Goal: Information Seeking & Learning: Learn about a topic

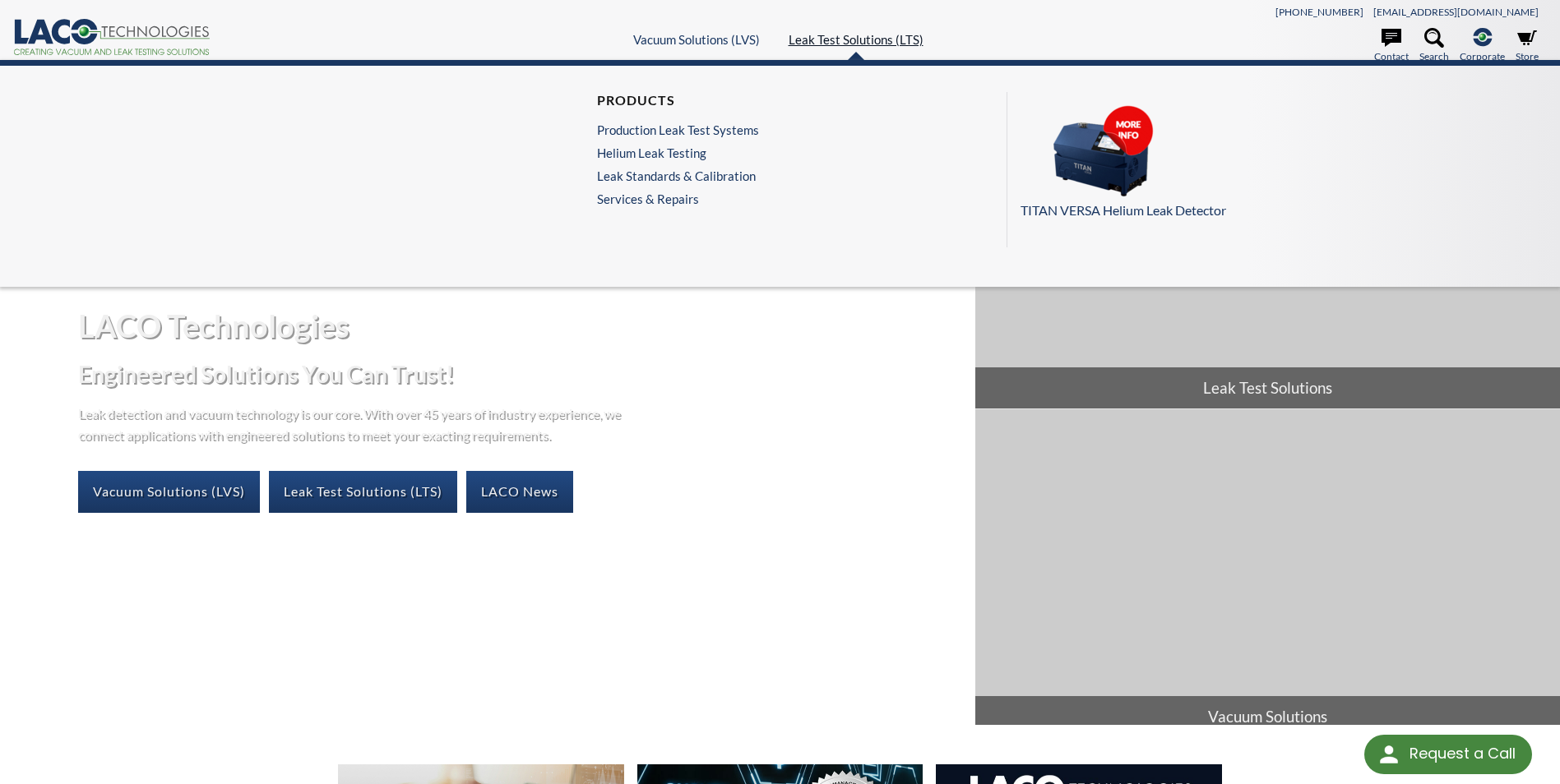
click at [831, 44] on link "Leak Test Solutions (LTS)" at bounding box center [856, 39] width 135 height 15
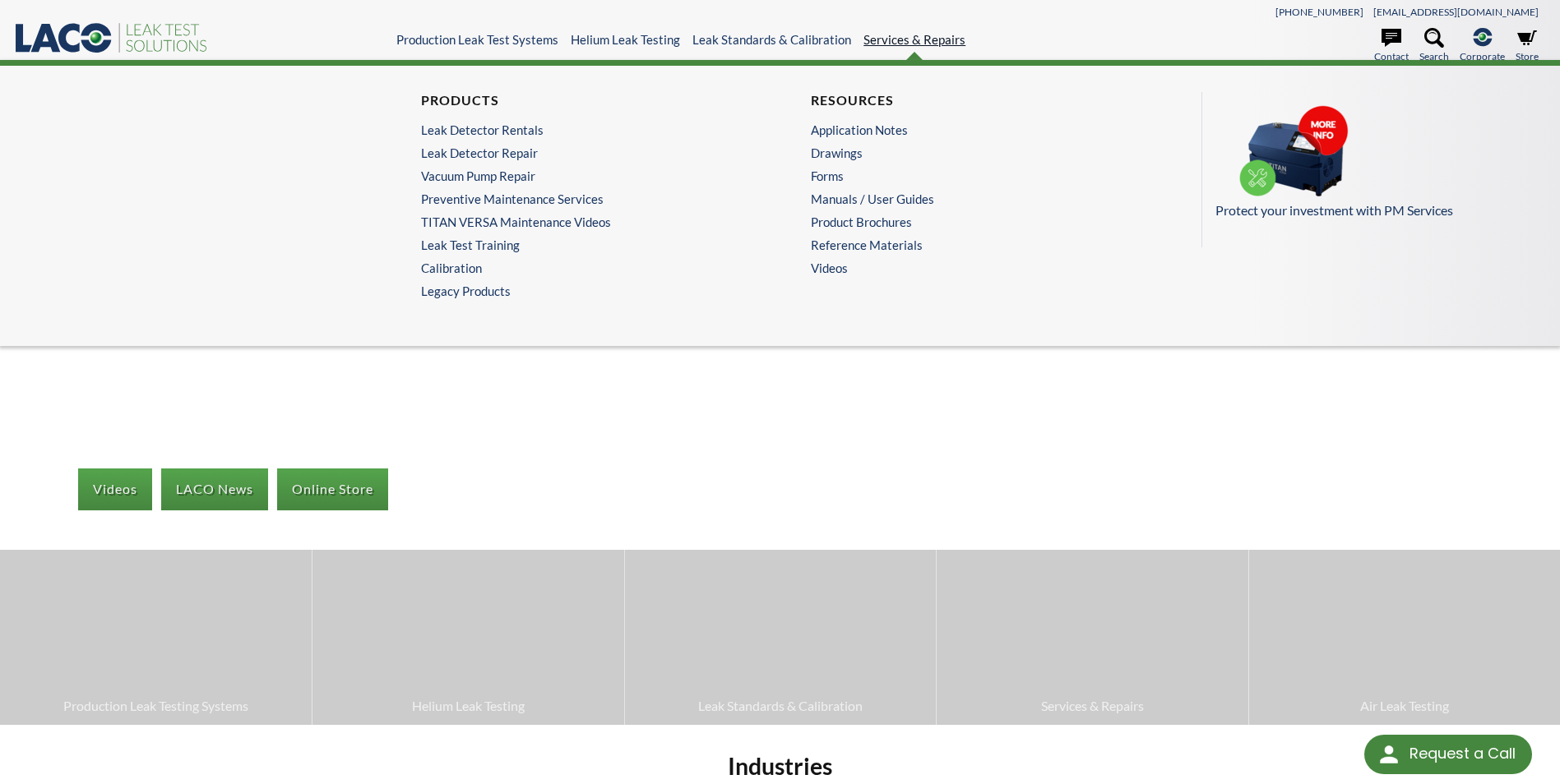
click at [876, 42] on link "Services & Repairs" at bounding box center [915, 39] width 102 height 15
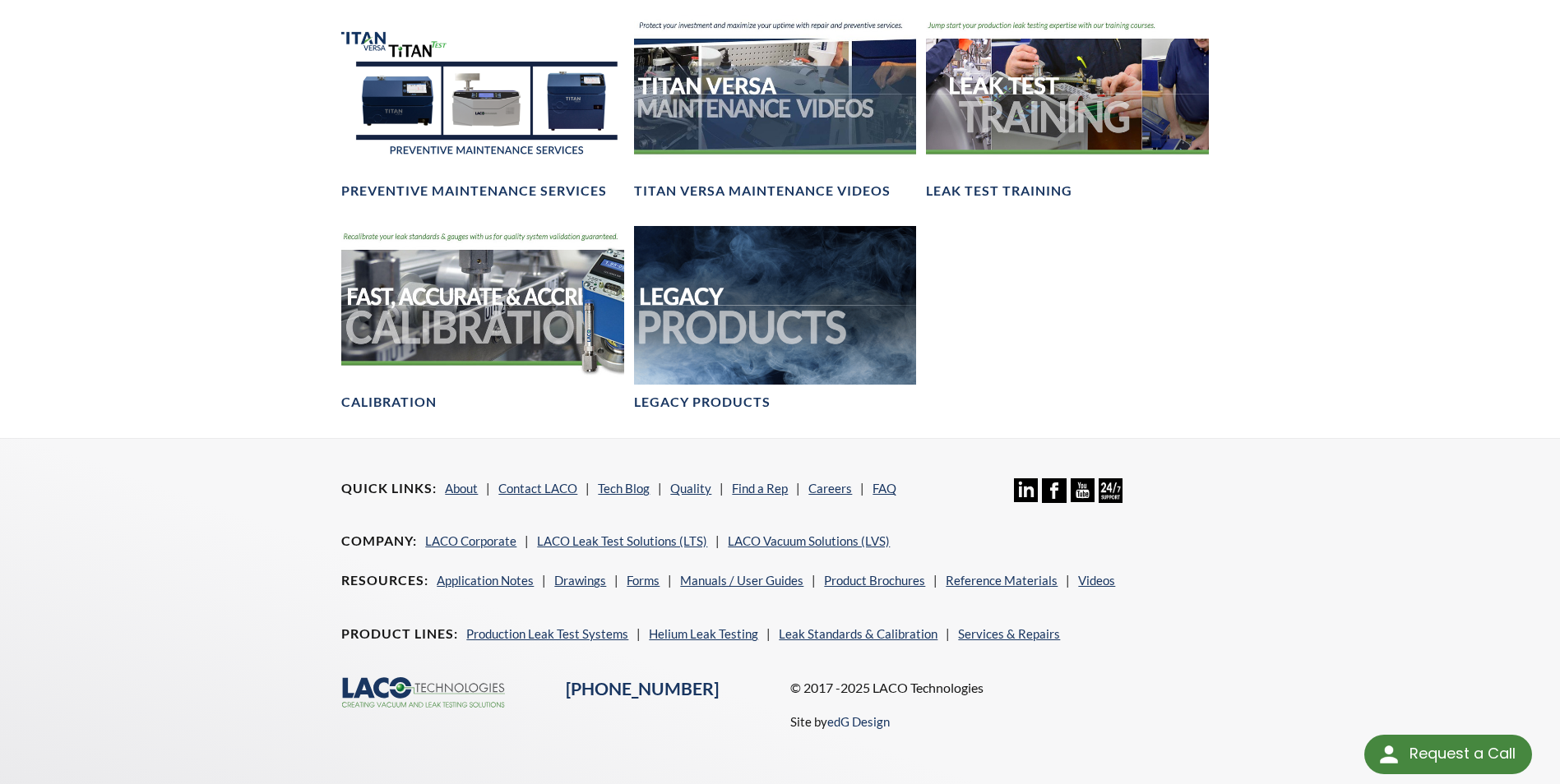
scroll to position [1328, 0]
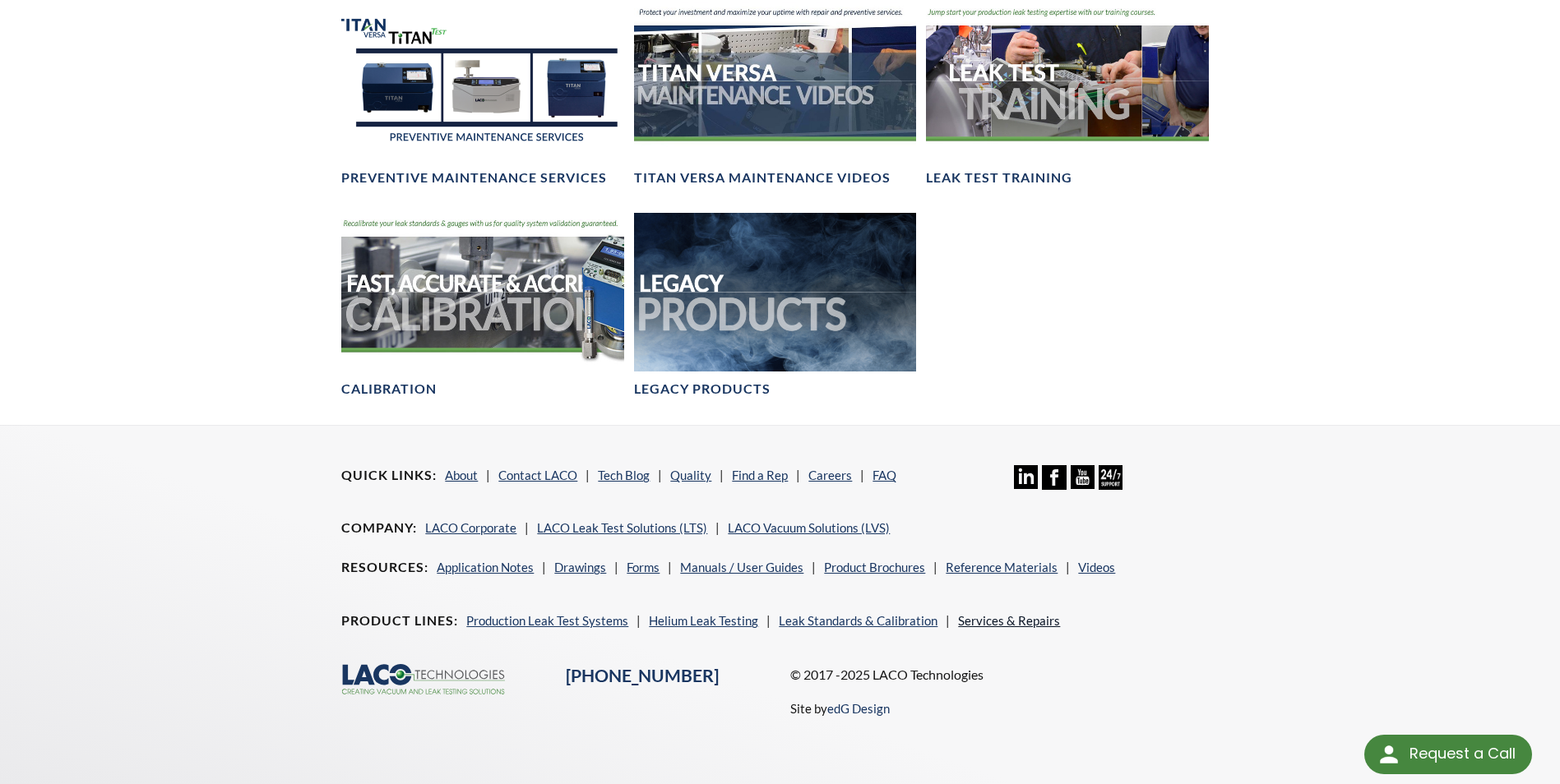
click at [1020, 620] on link "Services & Repairs" at bounding box center [1009, 620] width 102 height 15
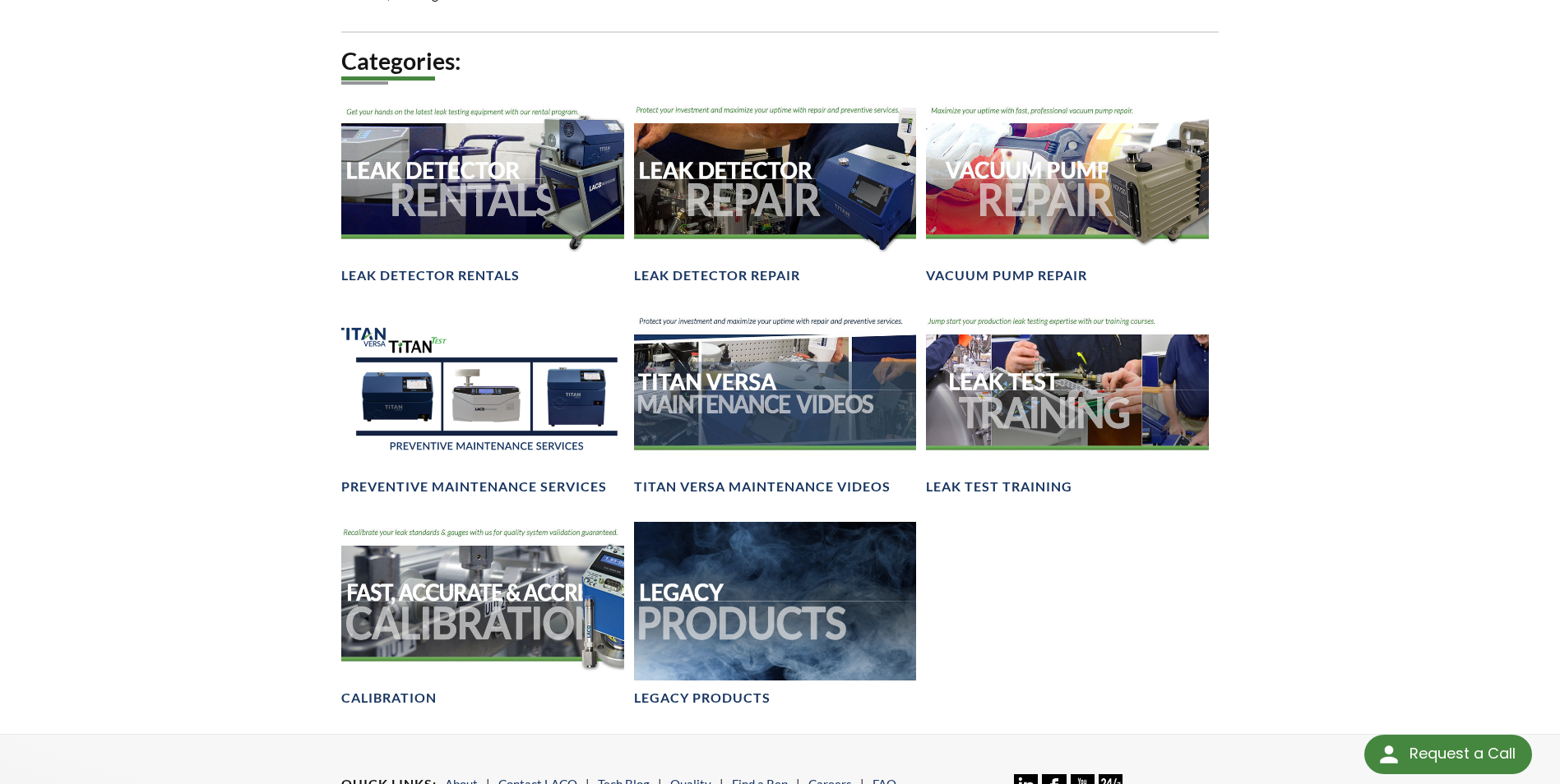
scroll to position [1069, 0]
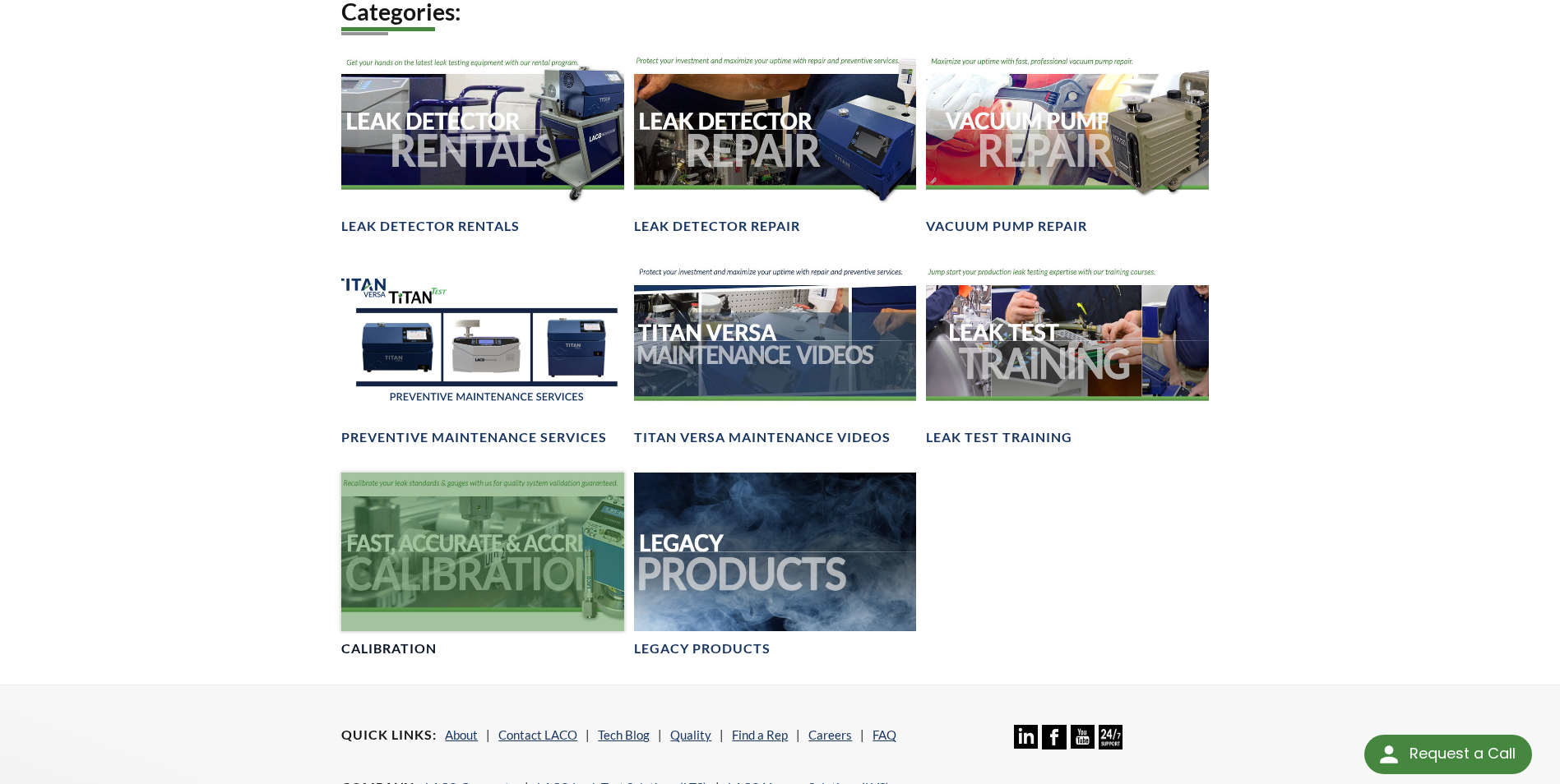
click at [539, 537] on div at bounding box center [482, 552] width 282 height 159
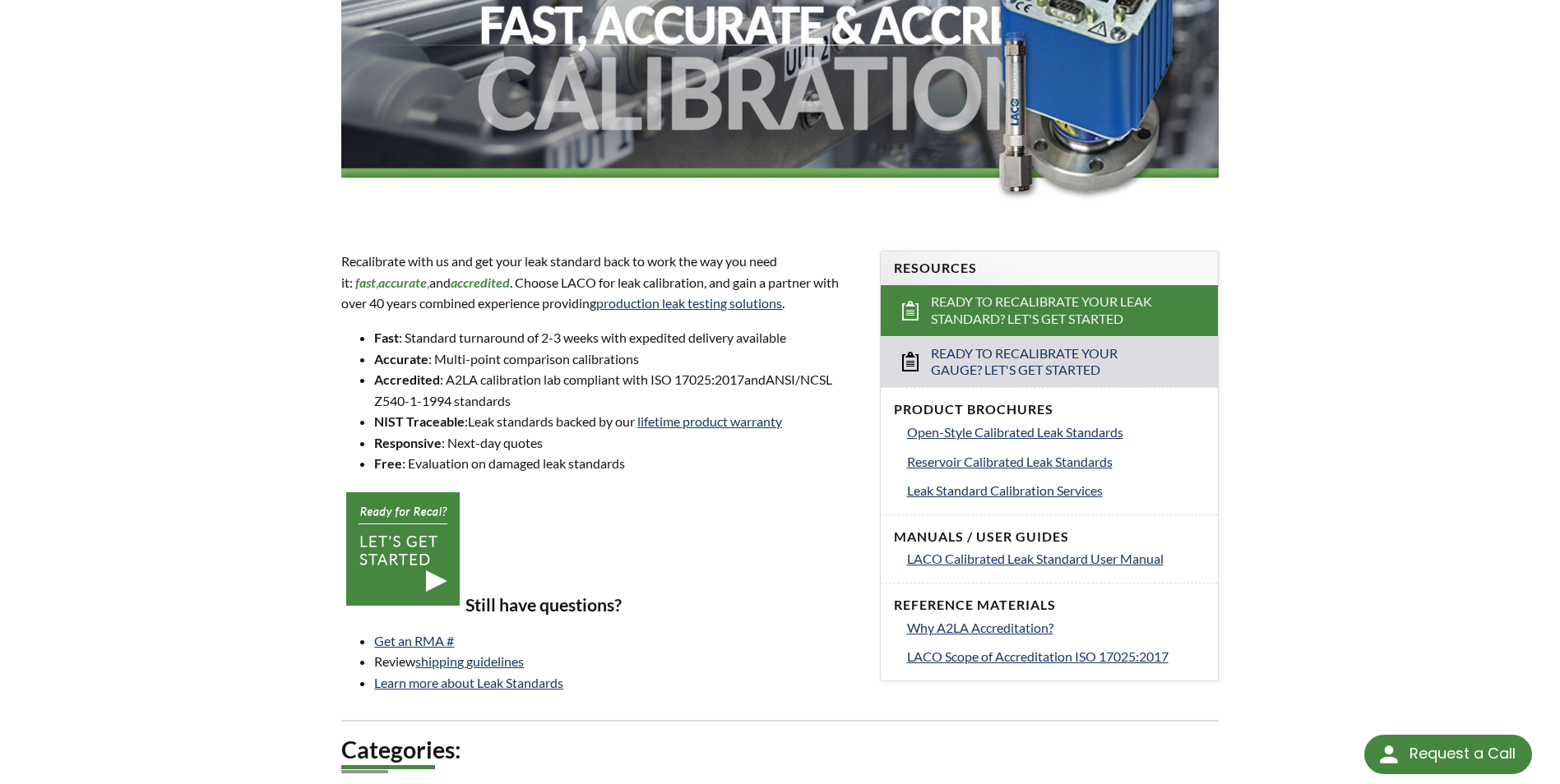
scroll to position [329, 0]
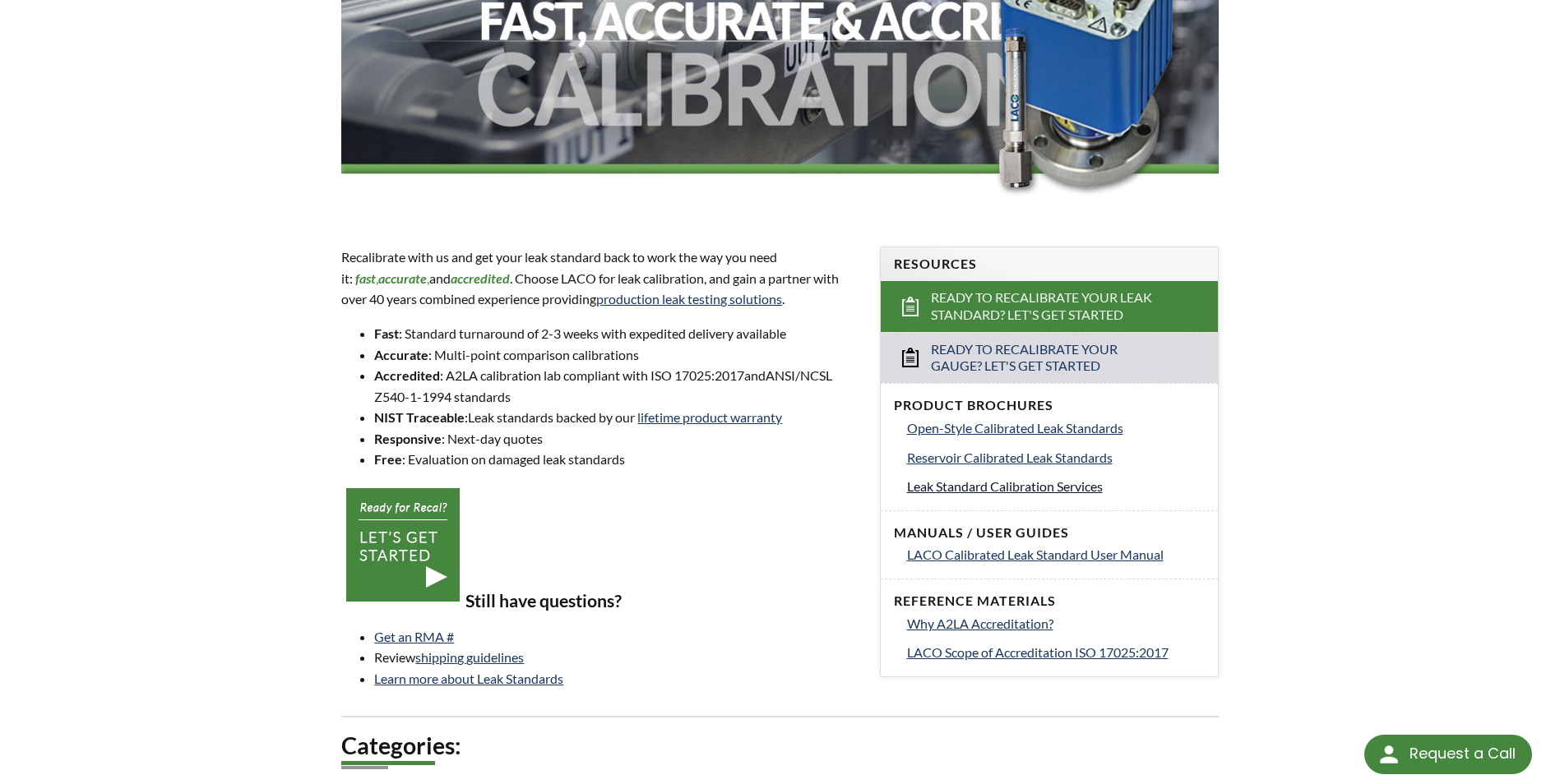
click at [1018, 486] on span "Leak Standard Calibration Services" at bounding box center [1005, 486] width 196 height 16
click at [597, 300] on link "production leak testing solutions" at bounding box center [689, 299] width 186 height 16
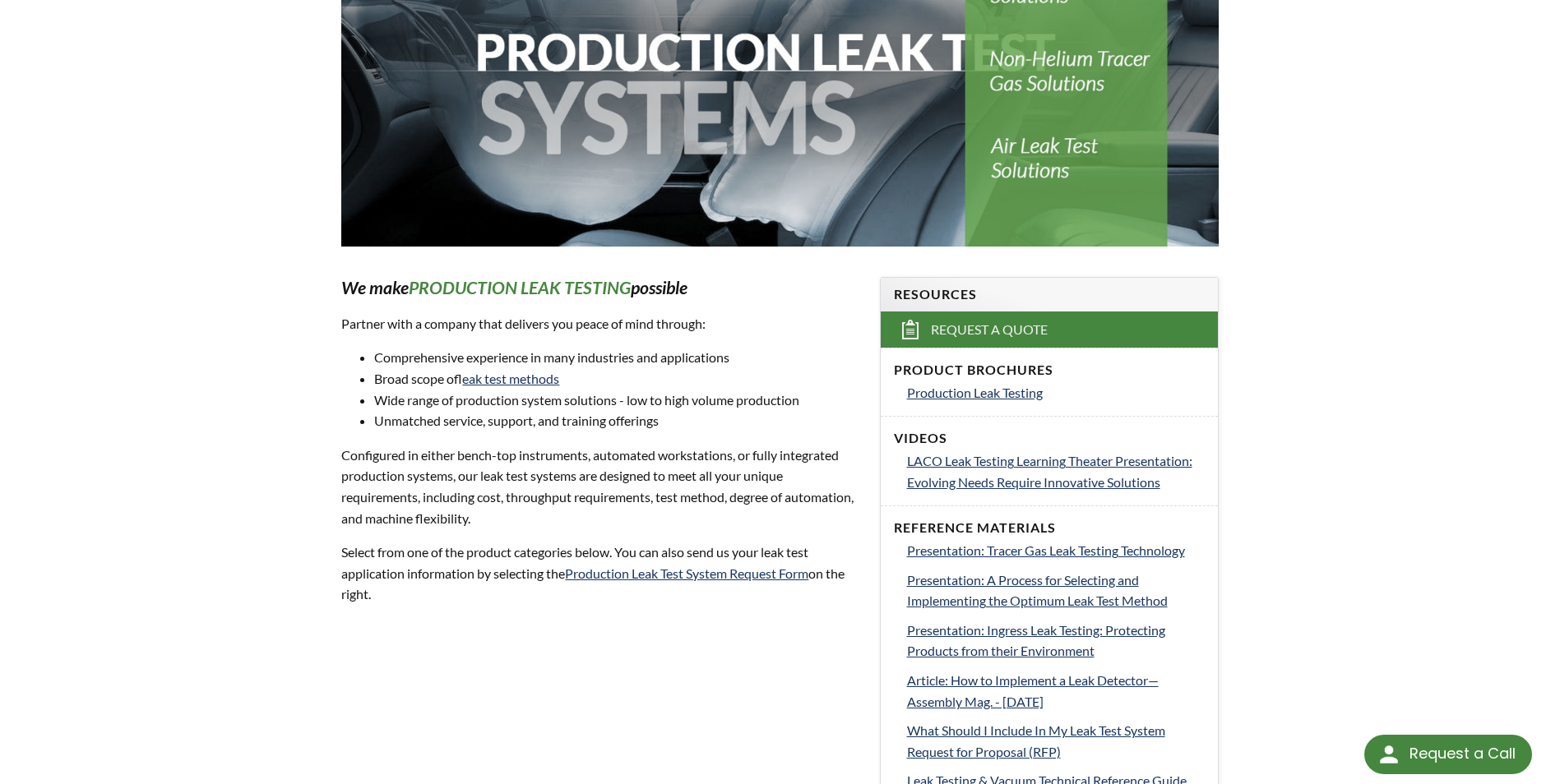
scroll to position [411, 0]
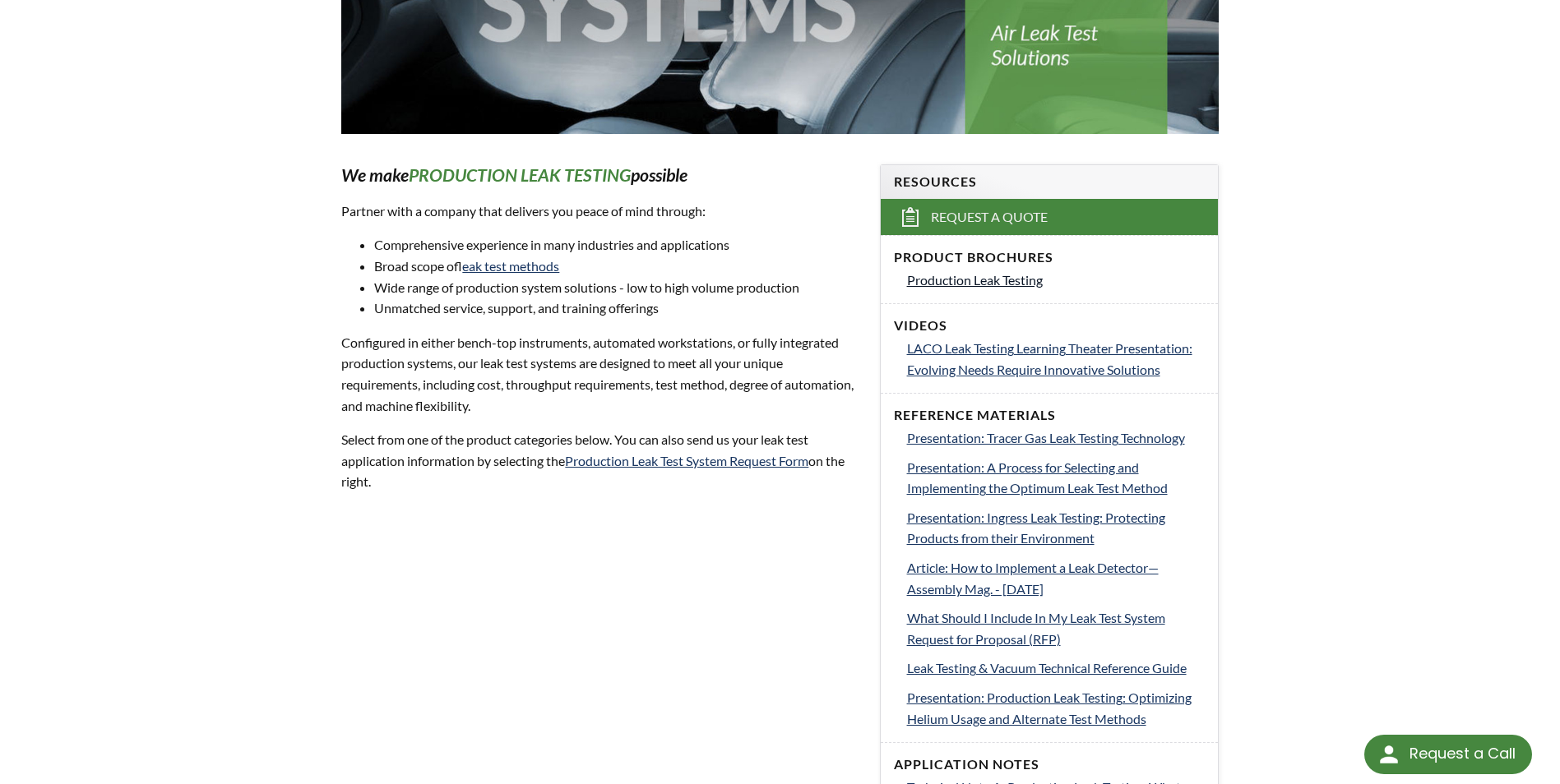
click at [983, 277] on span "Production Leak Testing" at bounding box center [975, 280] width 136 height 16
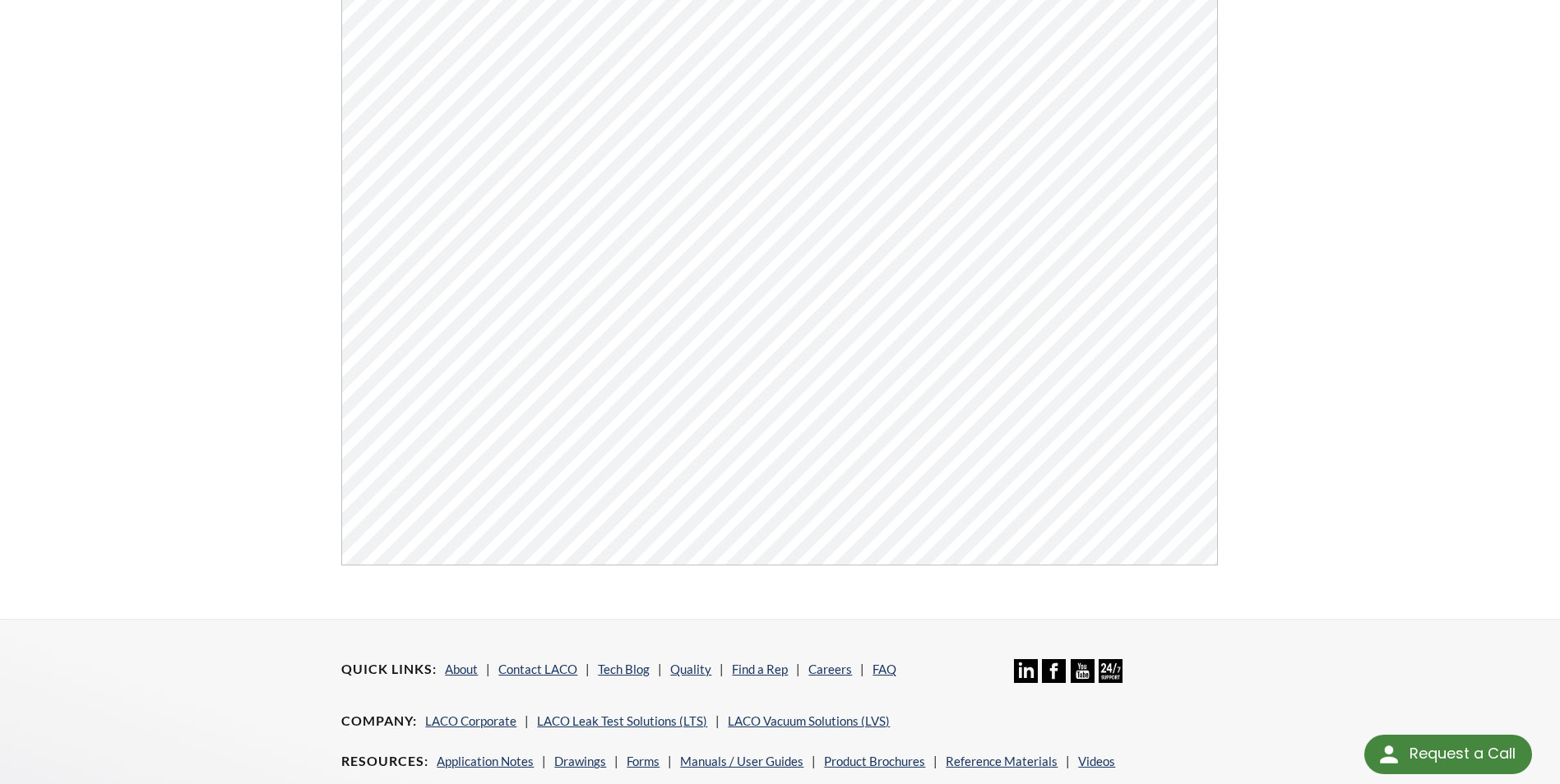
scroll to position [575, 0]
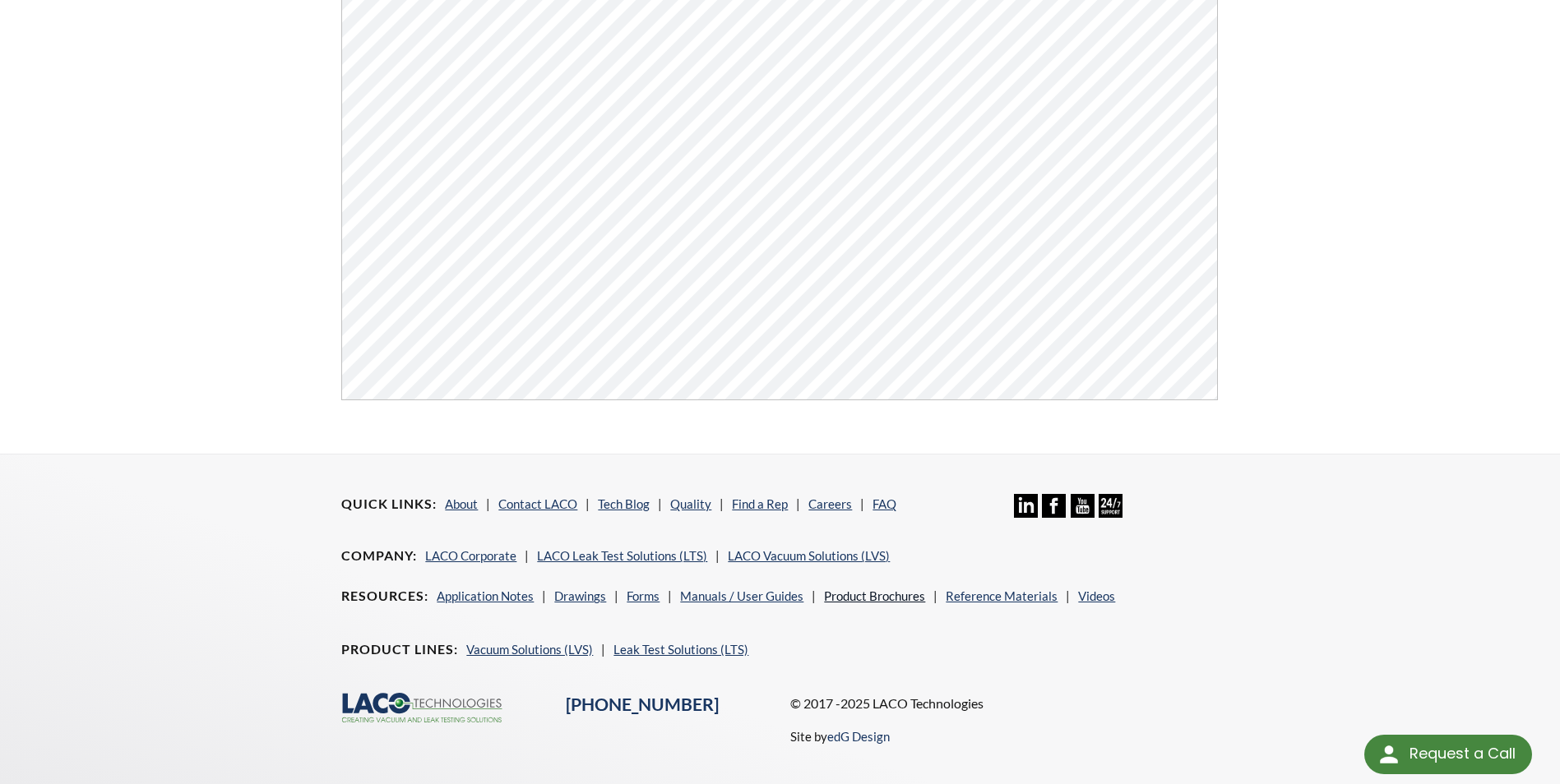
click at [861, 600] on link "Product Brochures" at bounding box center [874, 595] width 101 height 15
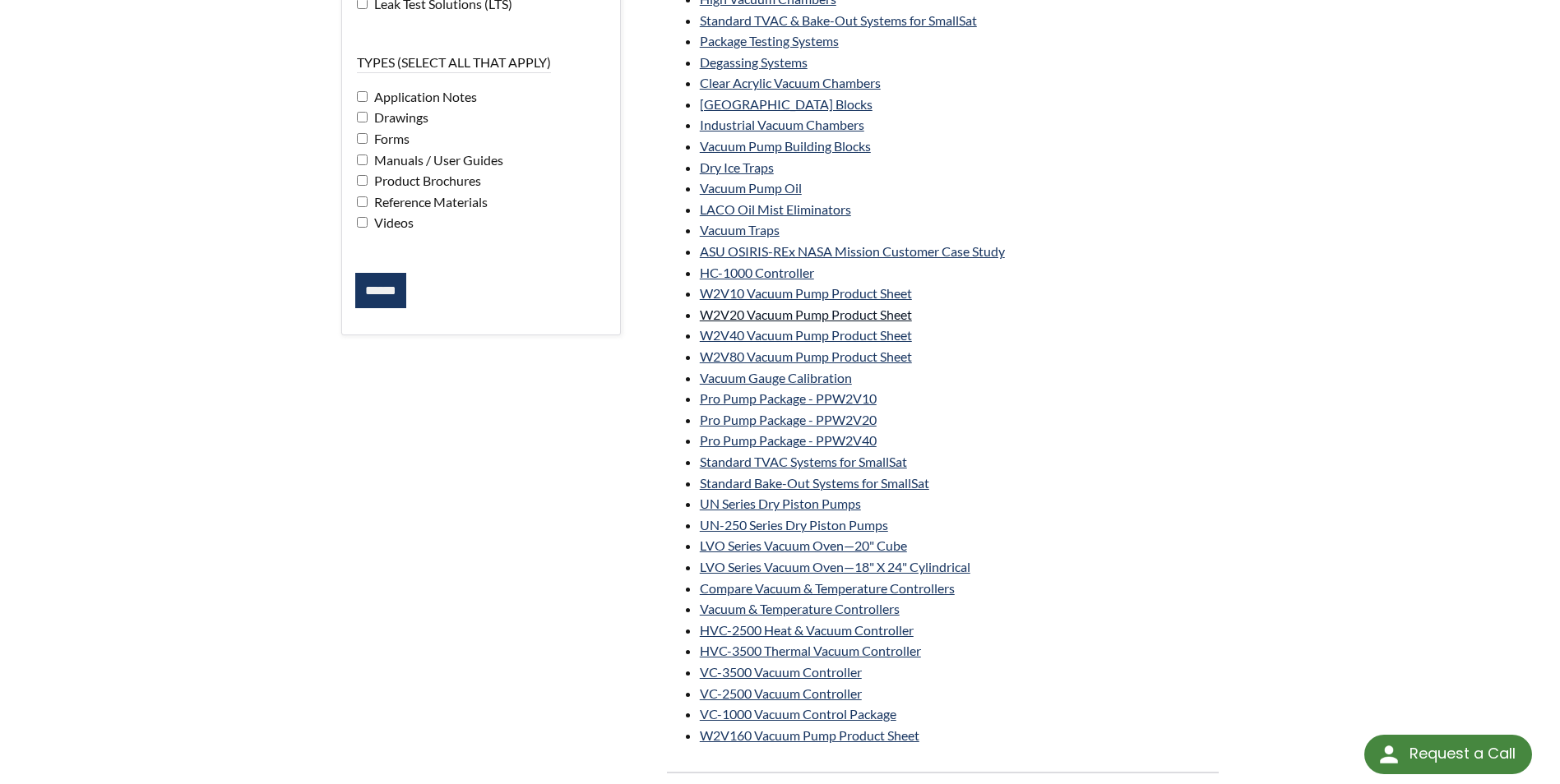
scroll to position [575, 0]
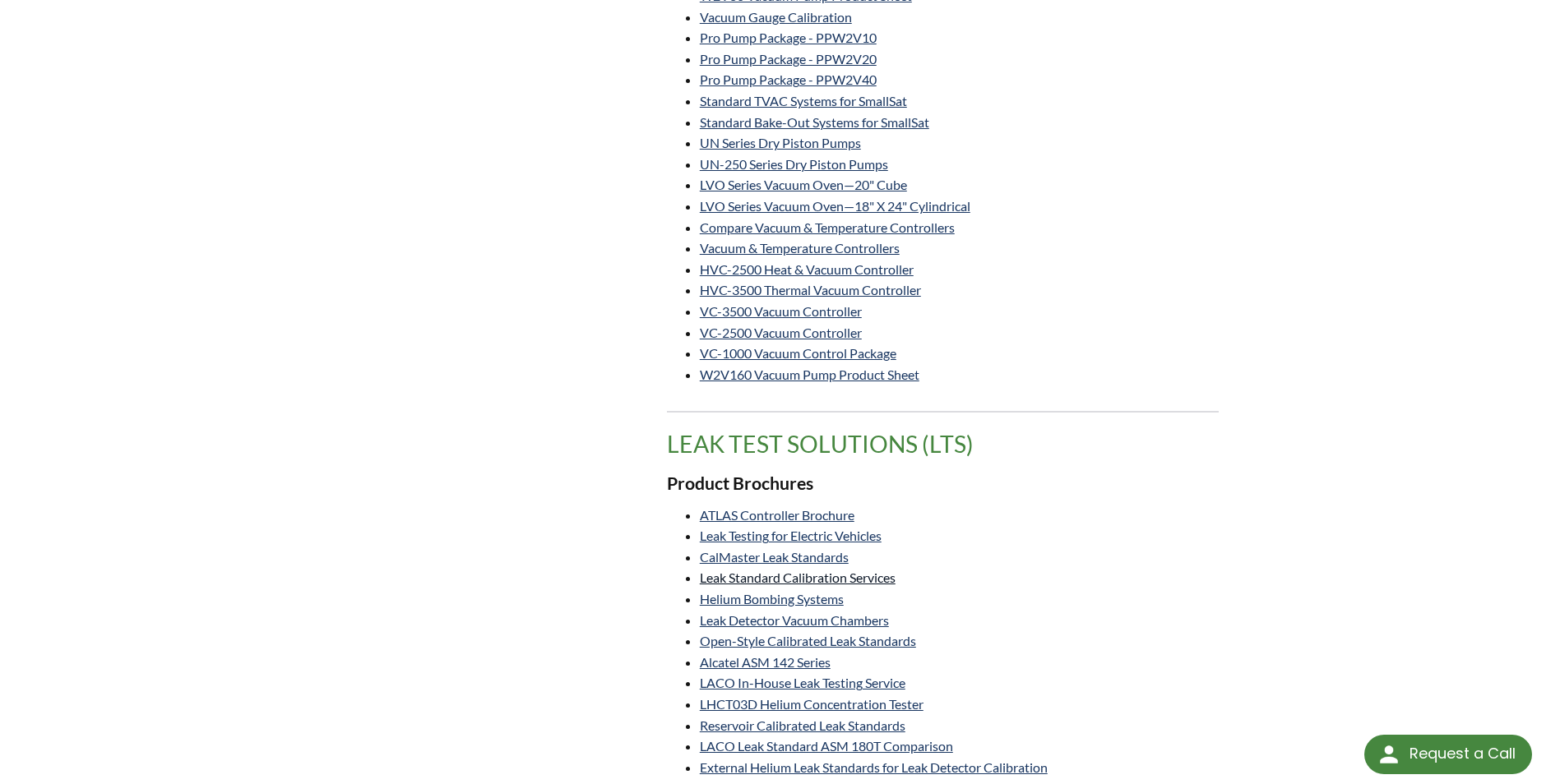
click at [818, 581] on link "Leak Standard Calibration Services" at bounding box center [798, 578] width 196 height 16
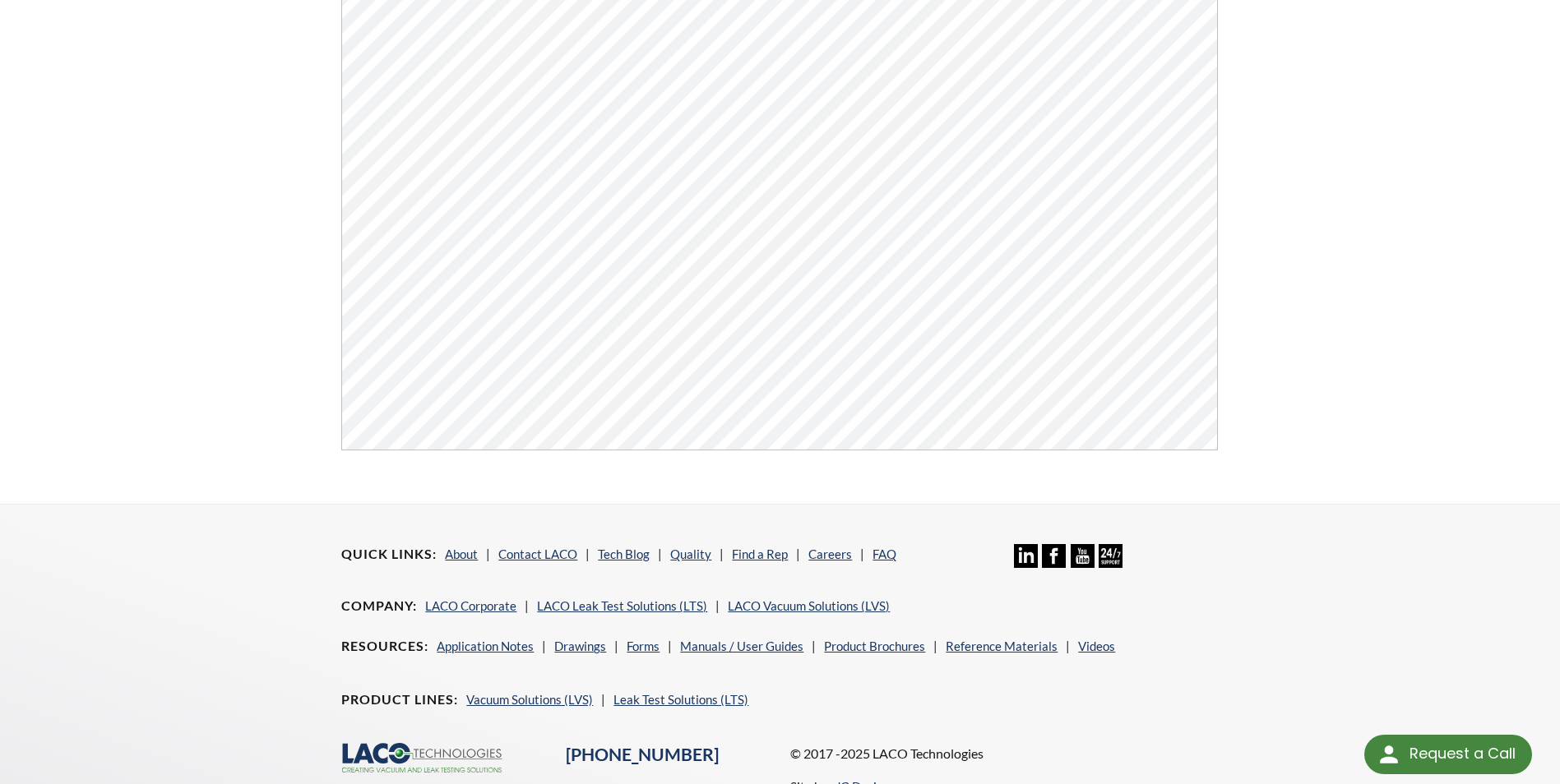
scroll to position [603, 0]
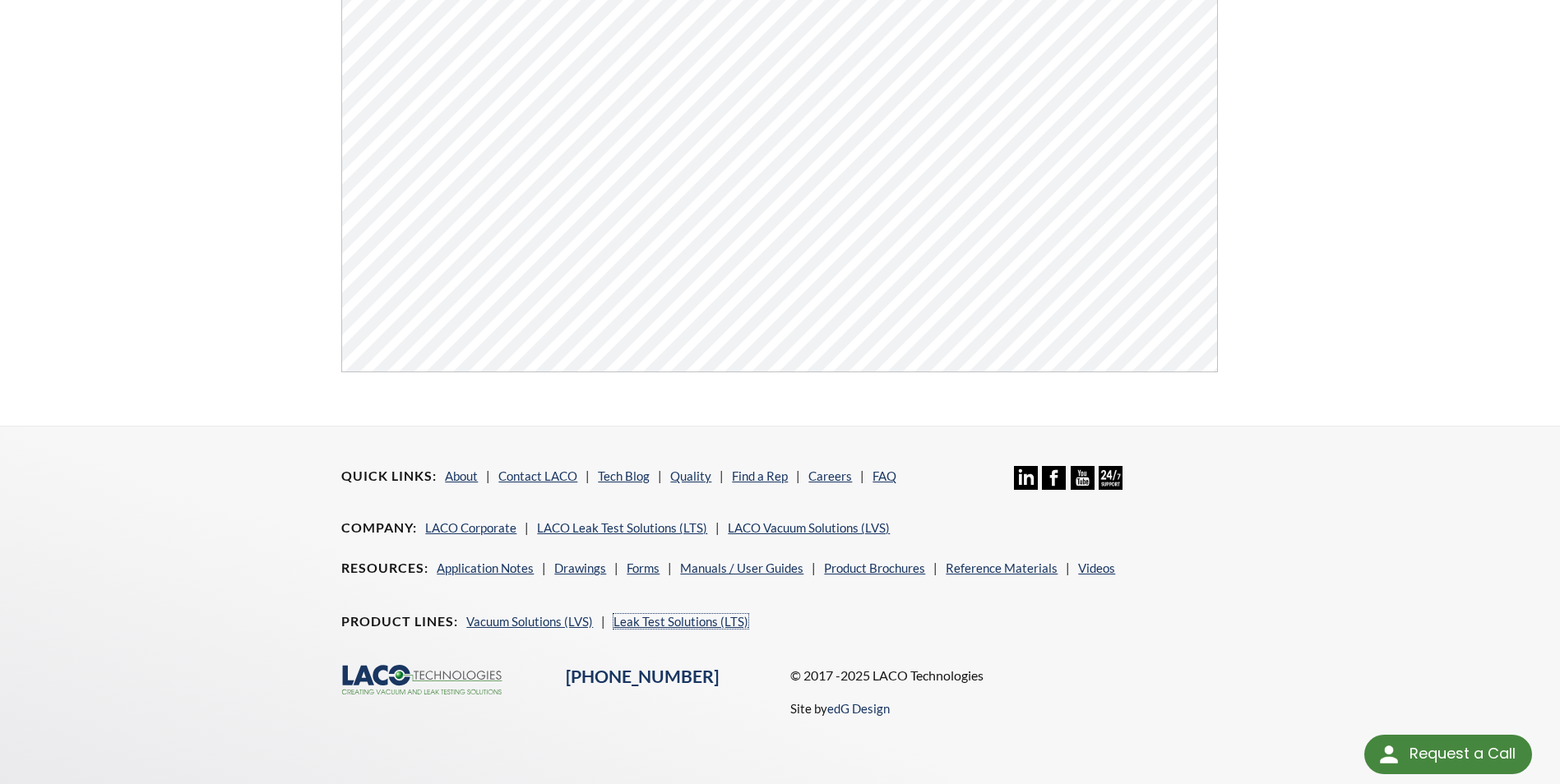
drag, startPoint x: 675, startPoint y: 619, endPoint x: 680, endPoint y: 610, distance: 10.3
click at [675, 619] on link "Leak Test Solutions (LTS)" at bounding box center [680, 621] width 135 height 15
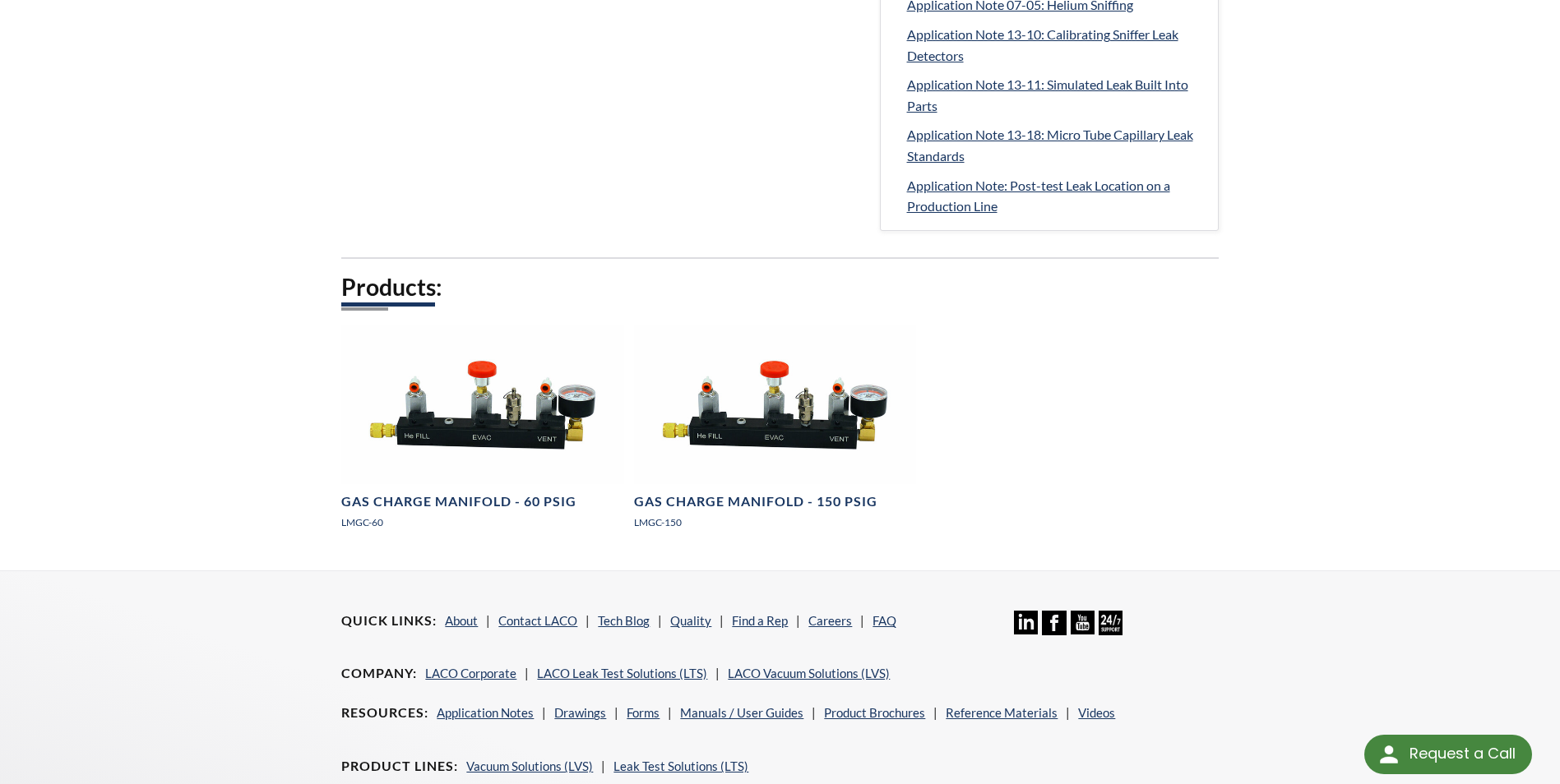
scroll to position [3404, 0]
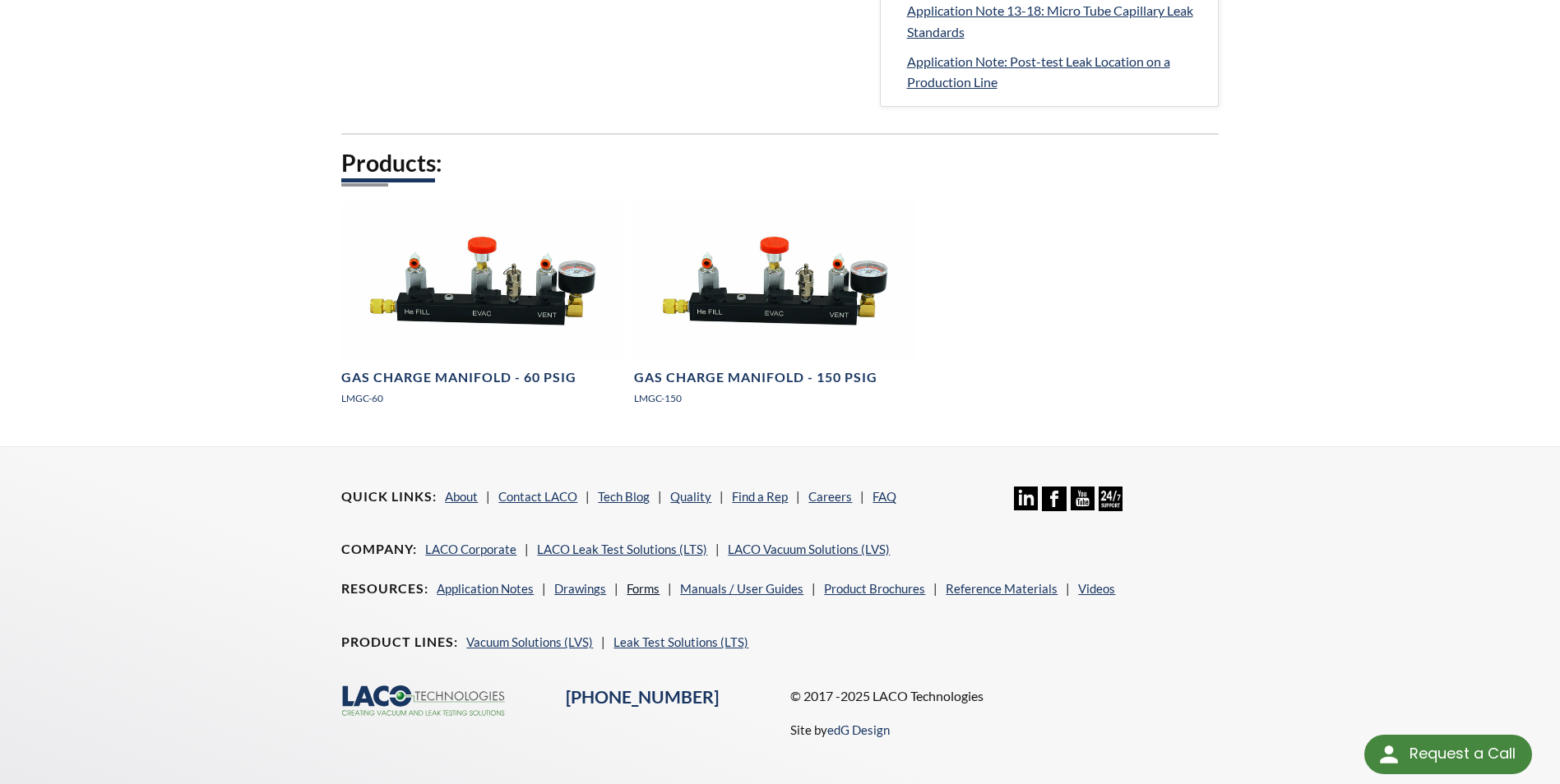
click at [642, 581] on link "Forms" at bounding box center [643, 588] width 33 height 15
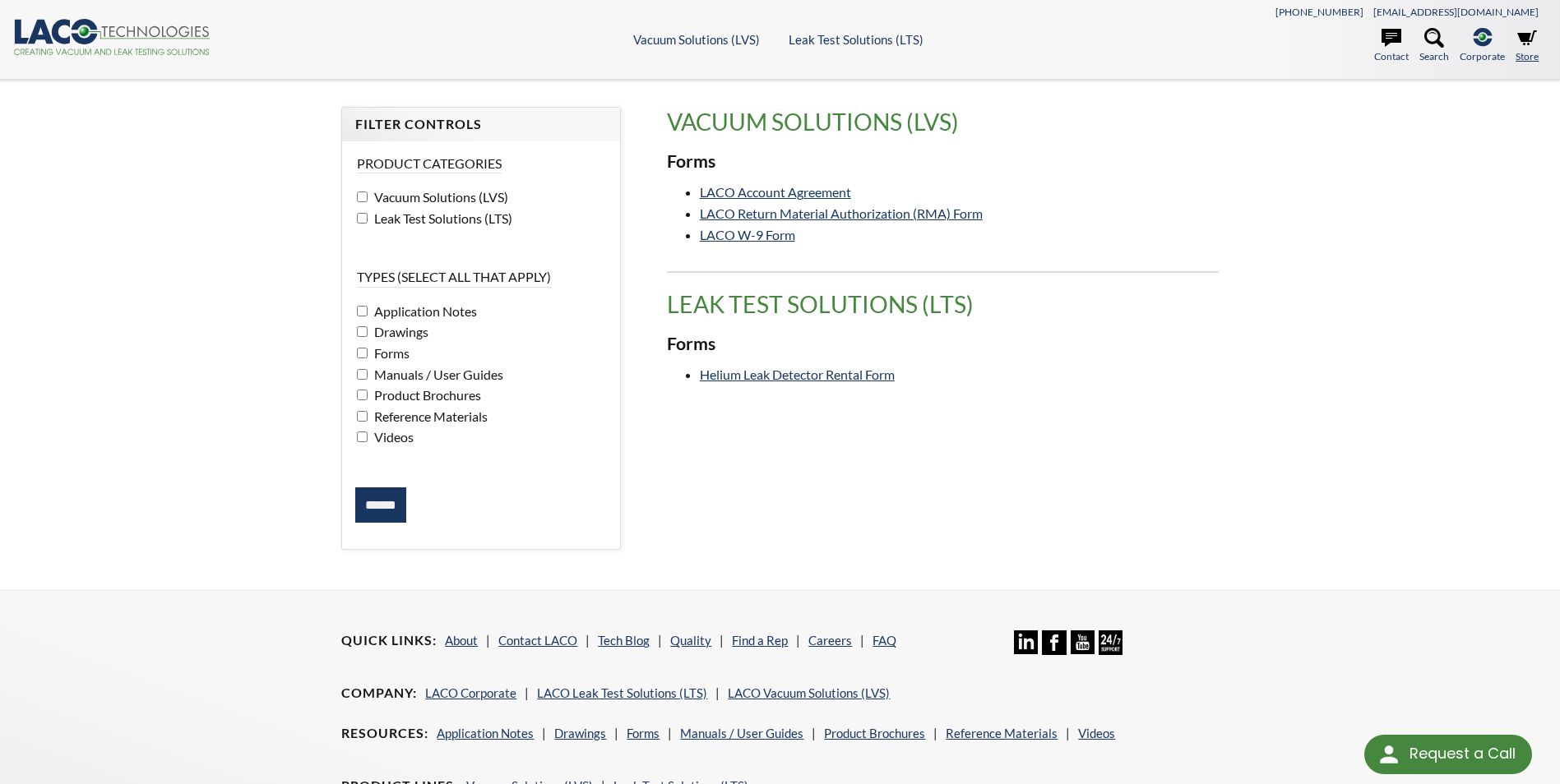
click at [1530, 51] on link "Store" at bounding box center [1527, 46] width 23 height 36
click at [1436, 49] on link "Search" at bounding box center [1435, 46] width 30 height 36
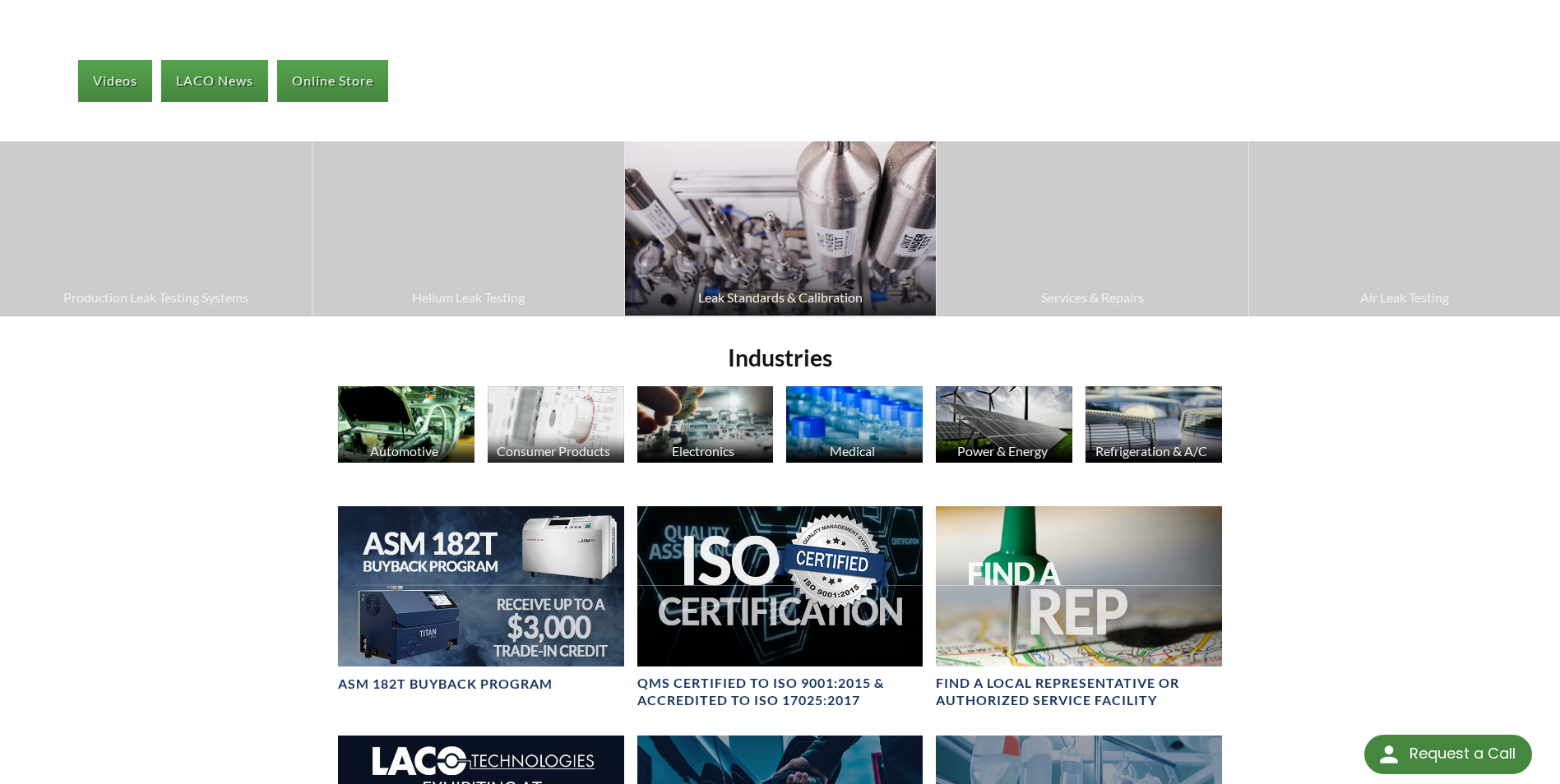
scroll to position [411, 0]
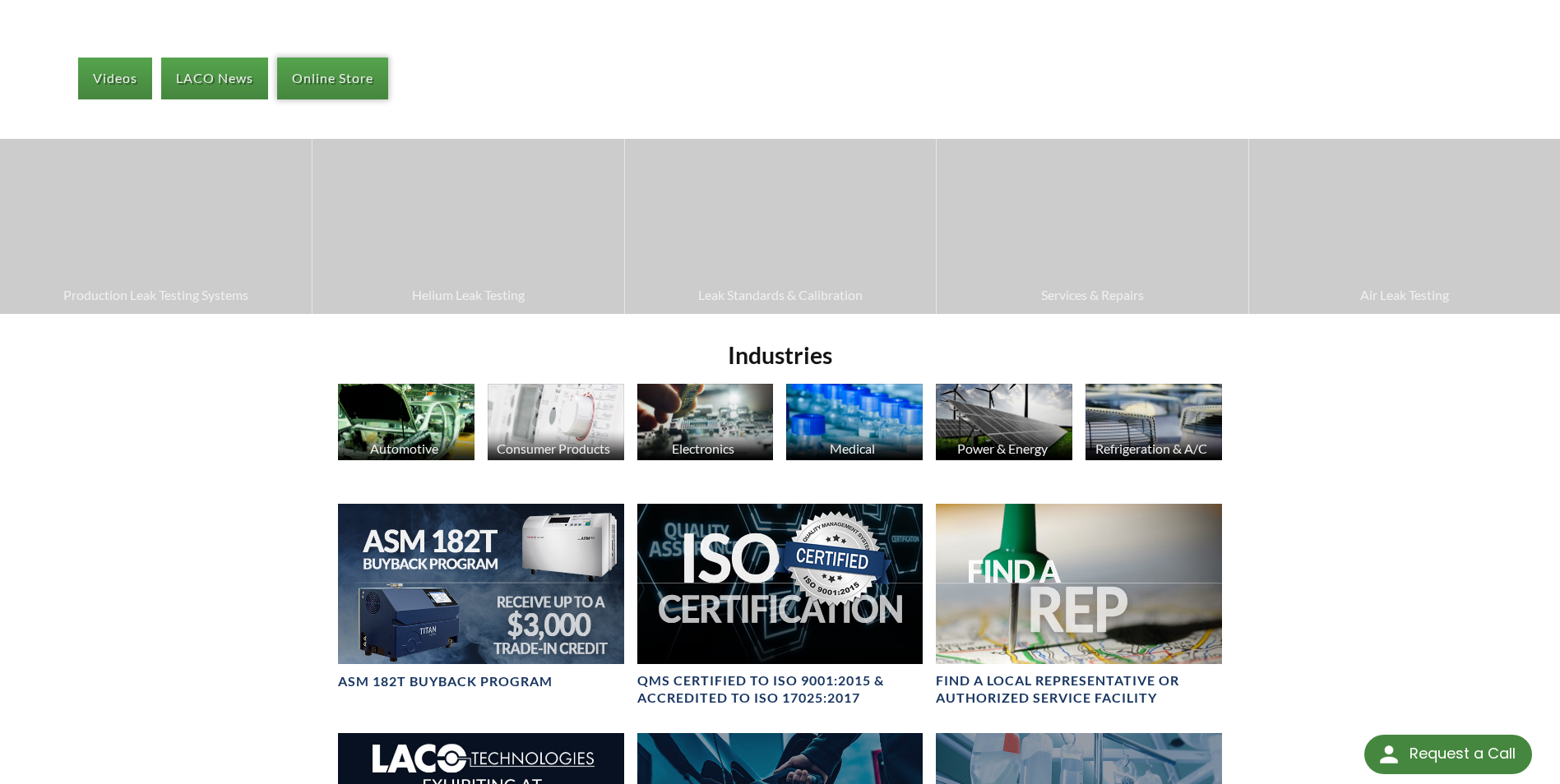
click at [342, 83] on link "Online Store" at bounding box center [333, 78] width 111 height 41
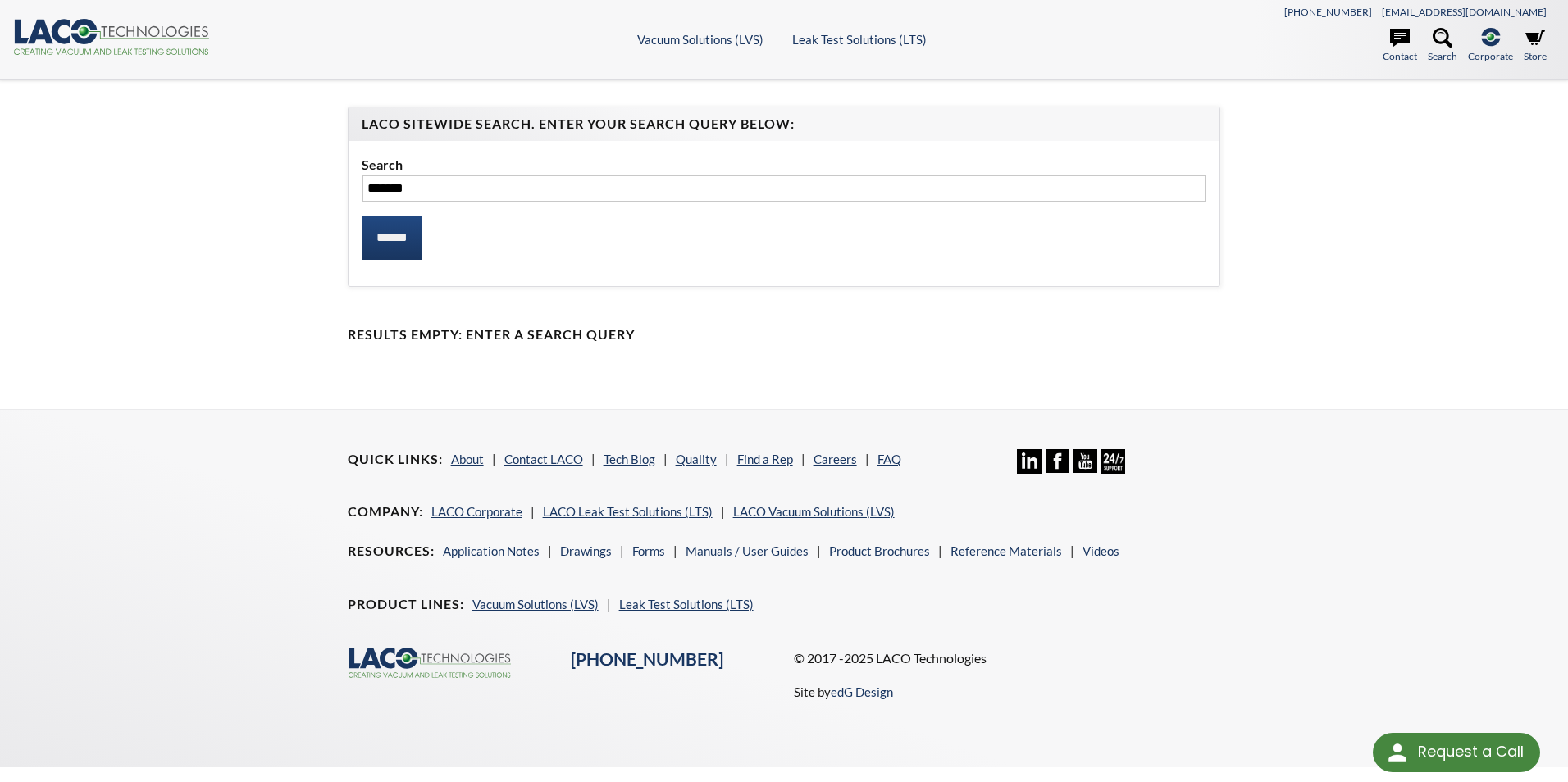
type input "*******"
click at [362, 215] on input "******" at bounding box center [392, 237] width 61 height 44
click at [636, 514] on link "LACO Leak Test Solutions (LTS)" at bounding box center [628, 511] width 170 height 15
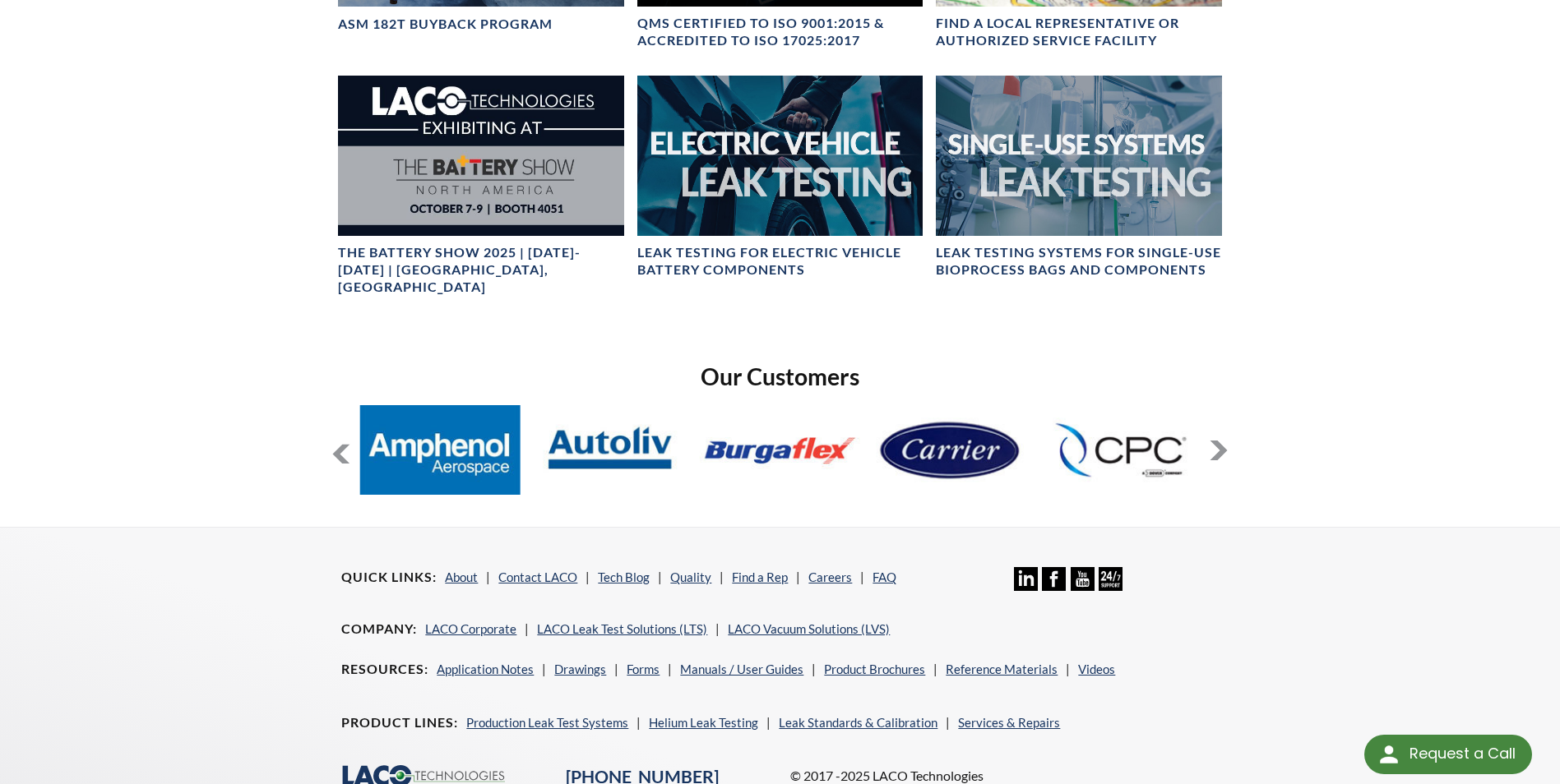
scroll to position [1153, 0]
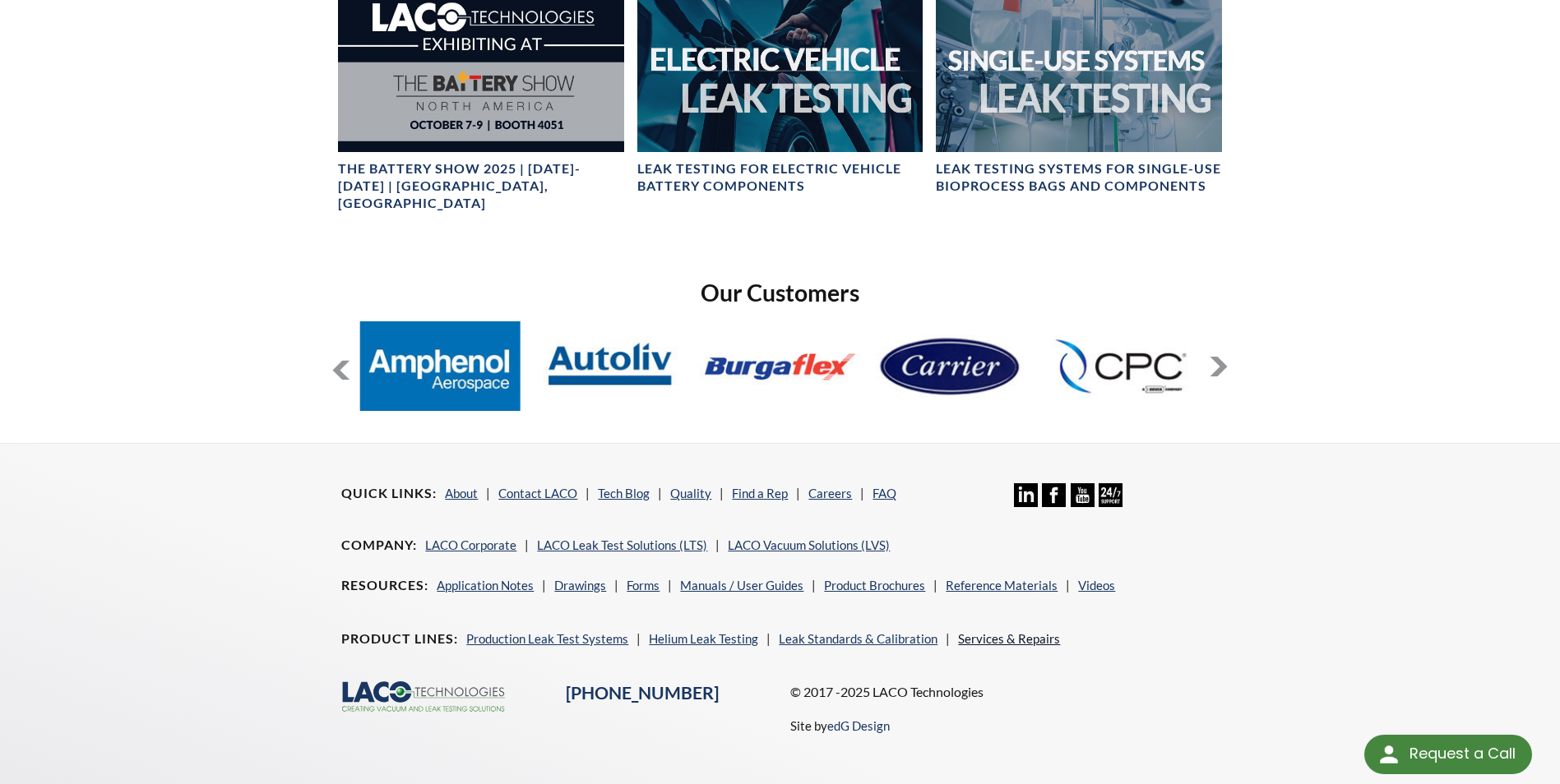
click at [973, 632] on link "Services & Repairs" at bounding box center [1009, 639] width 102 height 15
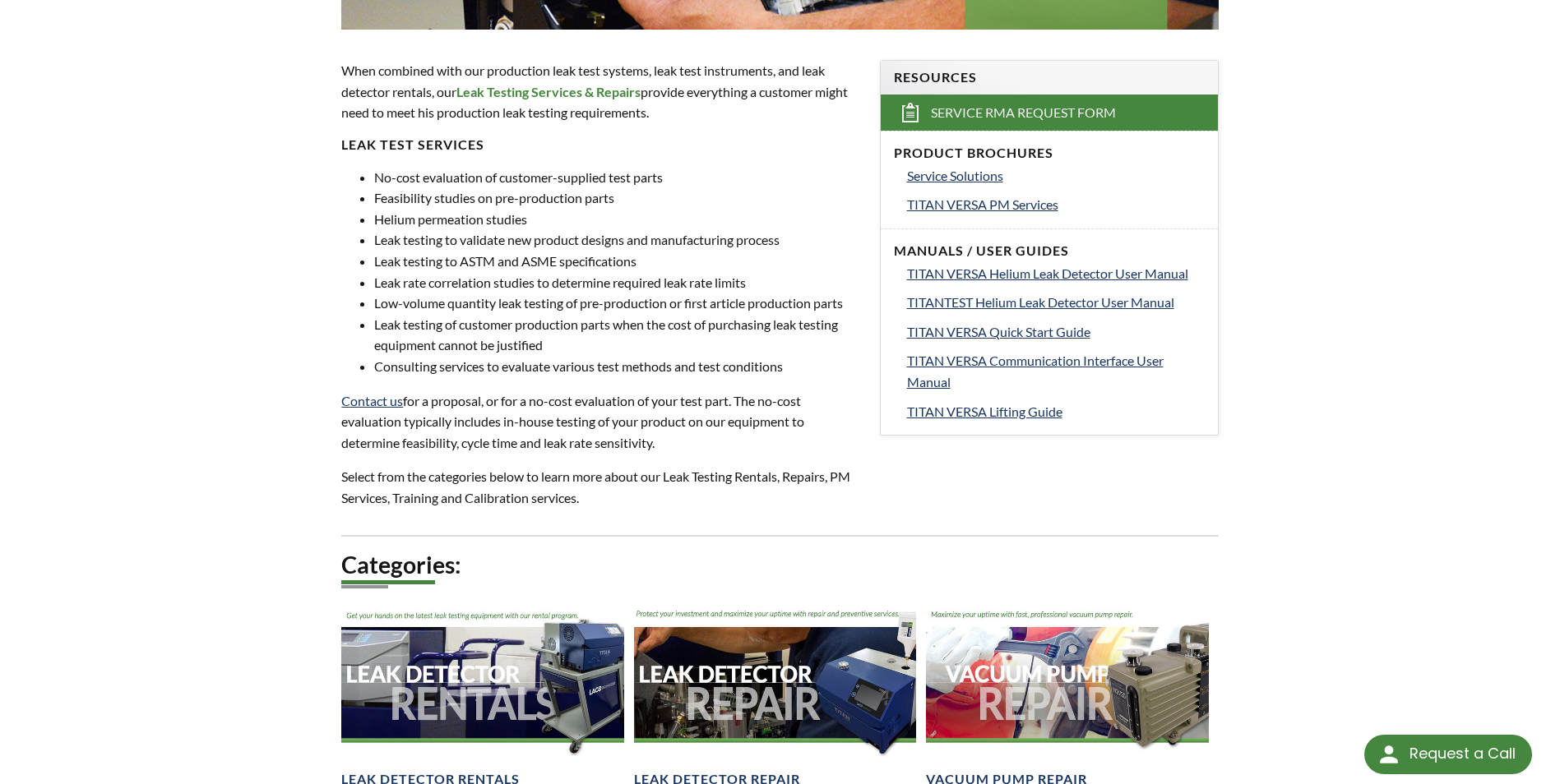
scroll to position [493, 0]
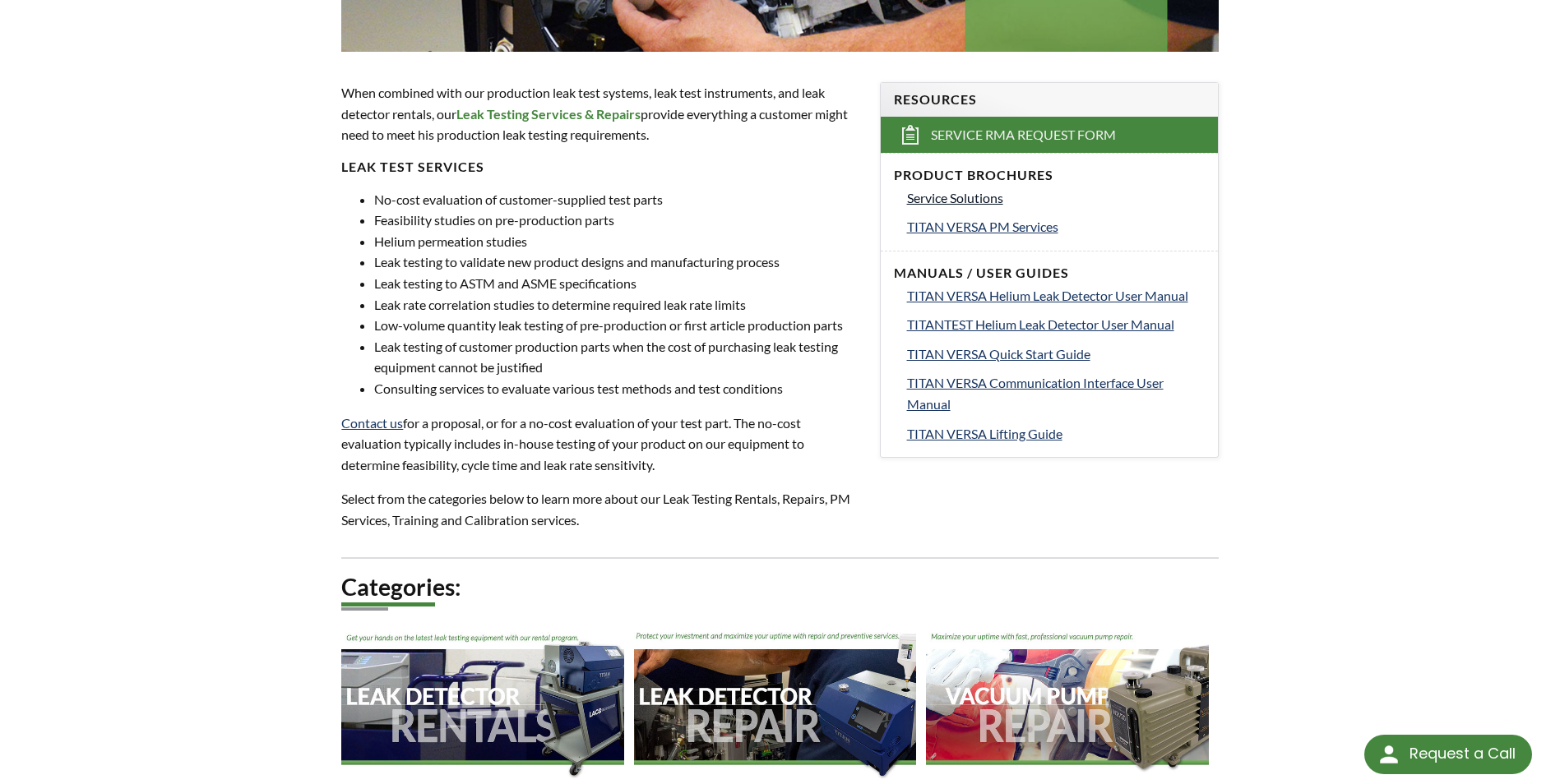
click at [982, 197] on span "Service Solutions" at bounding box center [955, 198] width 96 height 16
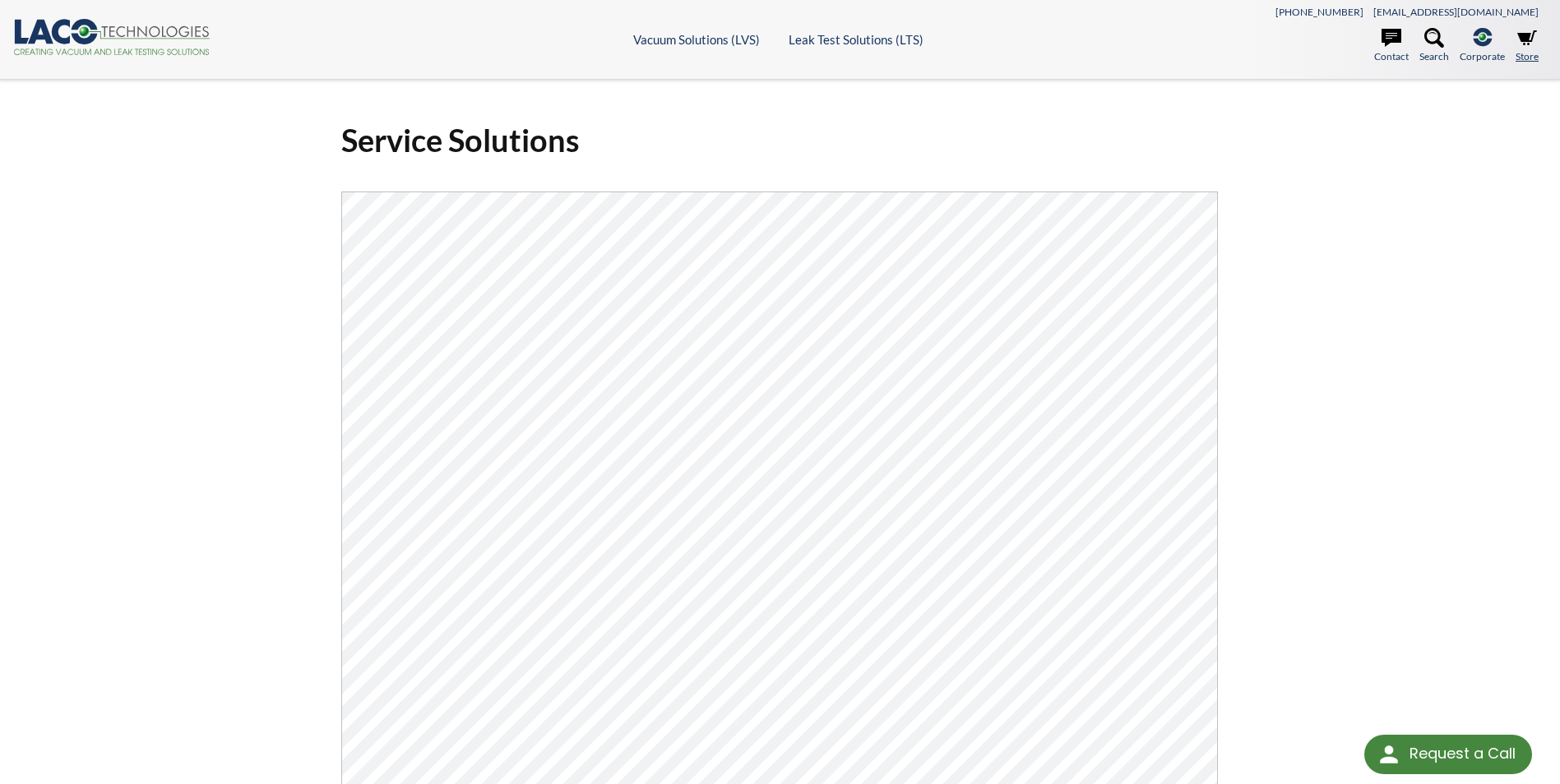
click at [1527, 34] on icon at bounding box center [1527, 38] width 19 height 15
